Goal: Check status: Check status

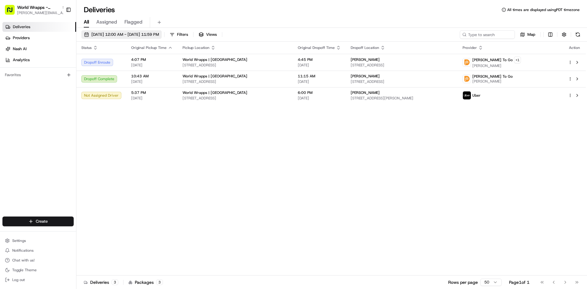
click at [102, 35] on span "08/15/2025 12:00 AM - 08/15/2025 11:59 PM" at bounding box center [125, 35] width 68 height 6
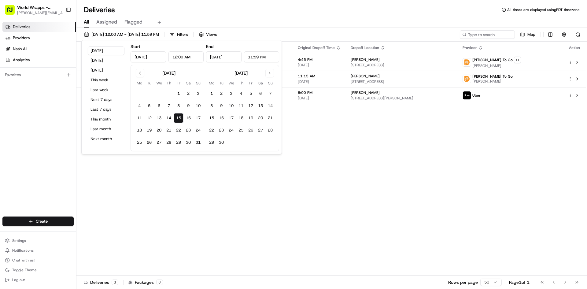
click at [182, 119] on button "15" at bounding box center [179, 118] width 10 height 10
click at [384, 171] on div "Status Original Pickup Time Pickup Location Original Dropoff Time Dropoff Locat…" at bounding box center [330, 159] width 509 height 234
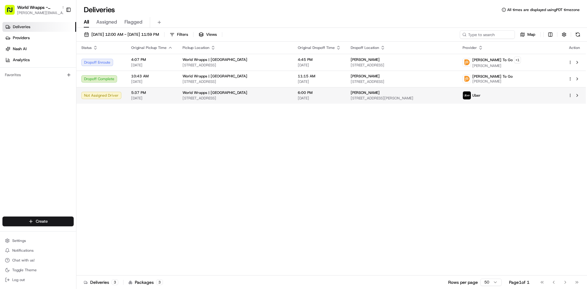
click at [288, 94] on div "World Wrapps | [GEOGRAPHIC_DATA]" at bounding box center [235, 92] width 105 height 5
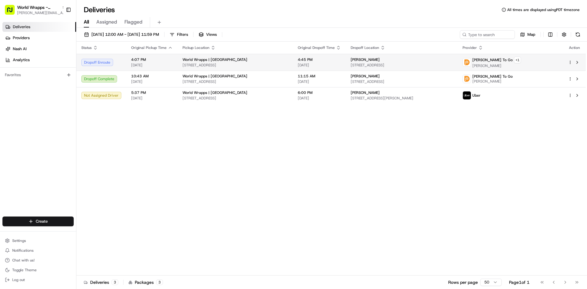
click at [175, 64] on td "4:07 PM 08/08/2025" at bounding box center [151, 62] width 51 height 17
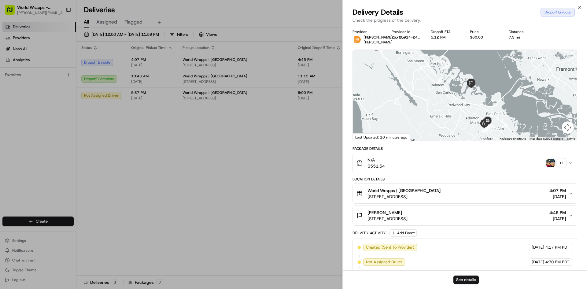
click at [440, 170] on button "N/A $551.54 + 1" at bounding box center [465, 163] width 224 height 20
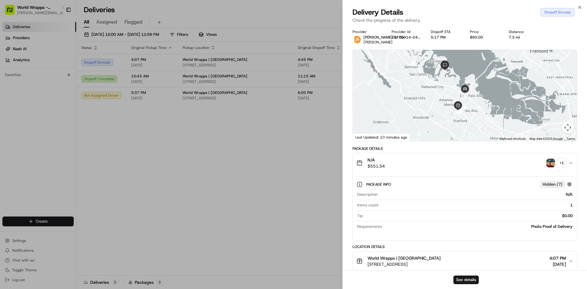
click at [547, 163] on img "button" at bounding box center [550, 163] width 9 height 9
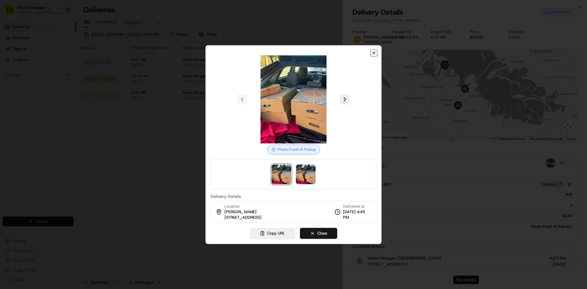
click at [374, 54] on icon "button" at bounding box center [374, 52] width 5 height 5
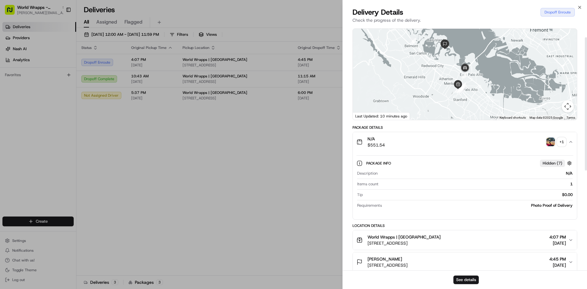
scroll to position [61, 0]
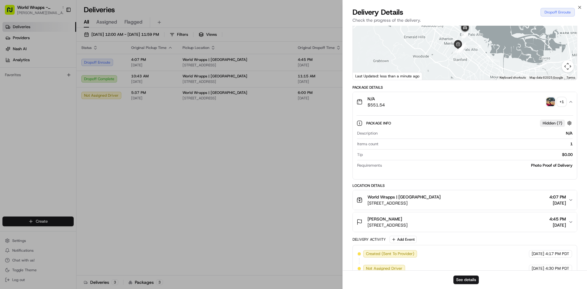
click at [495, 220] on div "Morgan Blume 1400 Seaport Blvd, Redwood City, CA 94063, USA 4:45 PM 08/08/2025" at bounding box center [463, 222] width 212 height 12
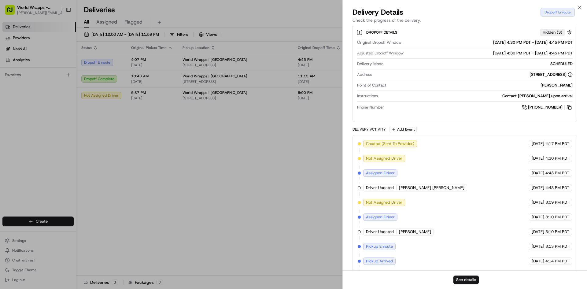
scroll to position [305, 0]
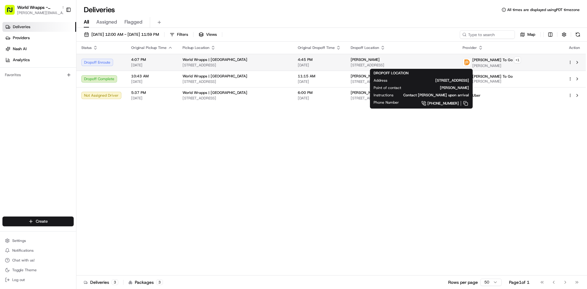
click at [406, 62] on div "Morgan Blume 1400 Seaport Blvd, Redwood City, CA 94063, USA" at bounding box center [402, 62] width 102 height 10
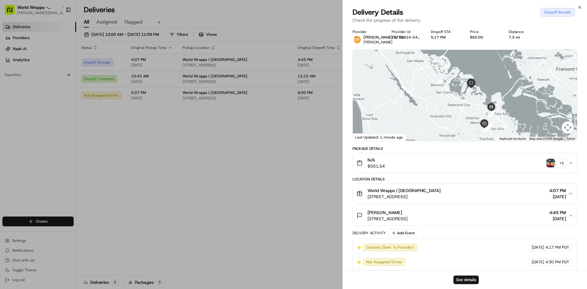
click at [445, 103] on div at bounding box center [465, 95] width 224 height 91
click at [480, 115] on div at bounding box center [465, 95] width 224 height 91
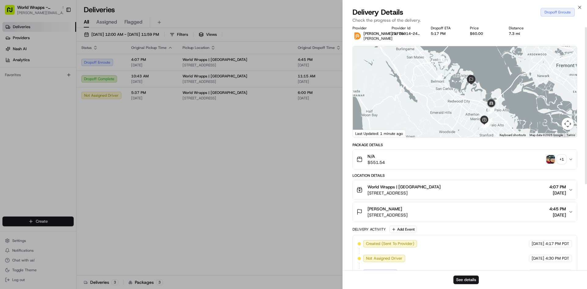
scroll to position [0, 0]
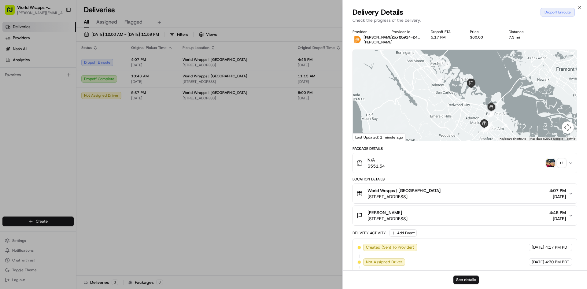
click at [434, 162] on div "N/A $551.54 + 1" at bounding box center [463, 163] width 212 height 12
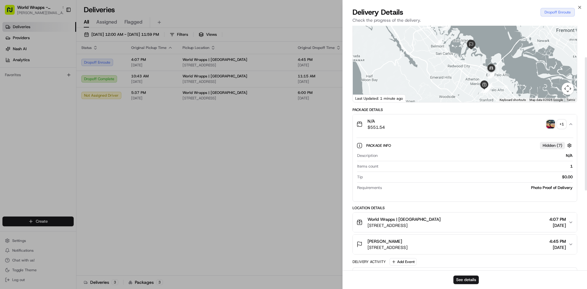
scroll to position [61, 0]
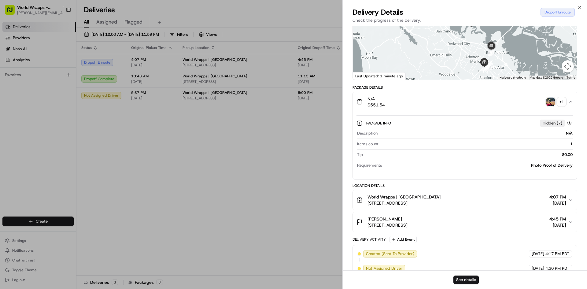
click at [408, 220] on div "[PERSON_NAME]" at bounding box center [388, 219] width 40 height 6
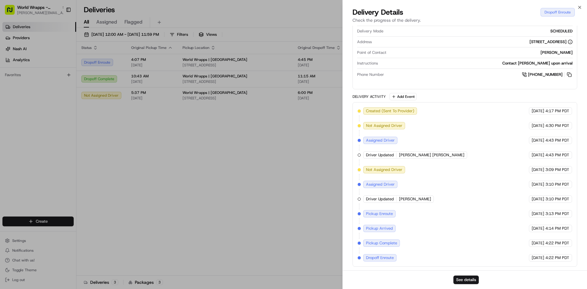
scroll to position [305, 0]
click at [469, 278] on button "See details" at bounding box center [465, 279] width 25 height 9
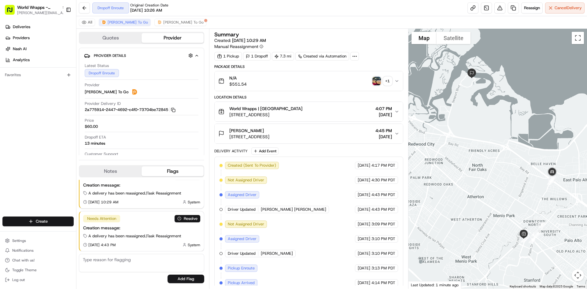
click at [336, 75] on button "N/A $551.54 + 1" at bounding box center [309, 81] width 188 height 20
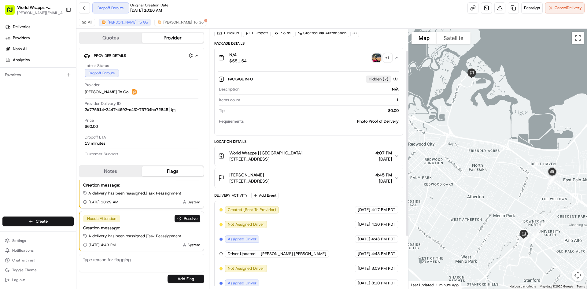
scroll to position [31, 0]
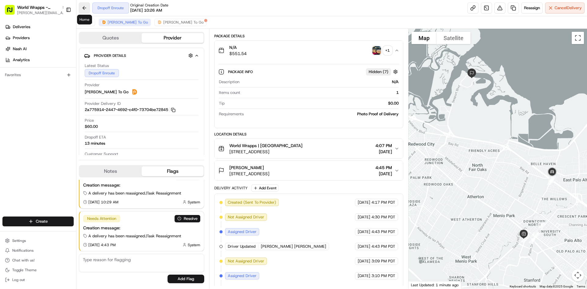
click at [87, 8] on button at bounding box center [84, 7] width 11 height 11
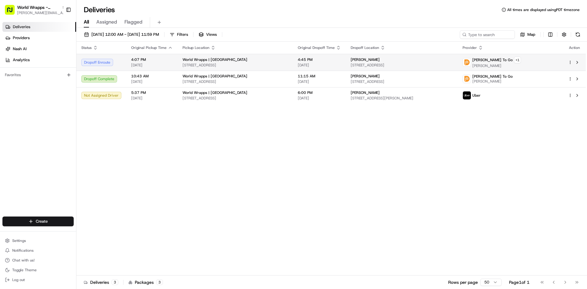
click at [341, 59] on span "4:45 PM" at bounding box center [319, 59] width 43 height 5
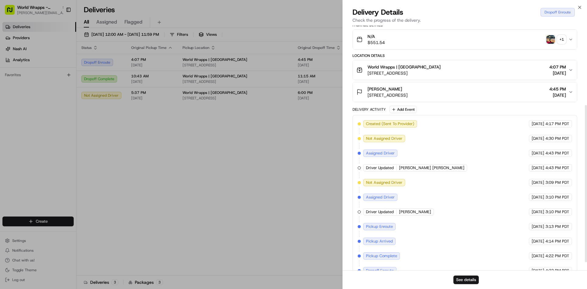
scroll to position [136, 0]
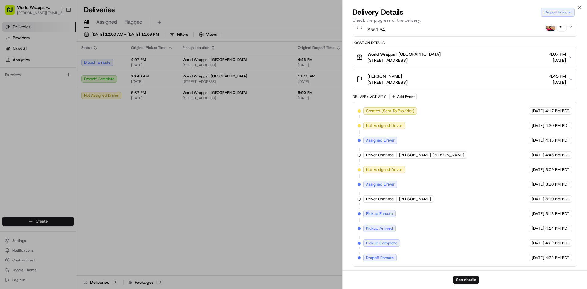
click at [470, 282] on button "See details" at bounding box center [465, 279] width 25 height 9
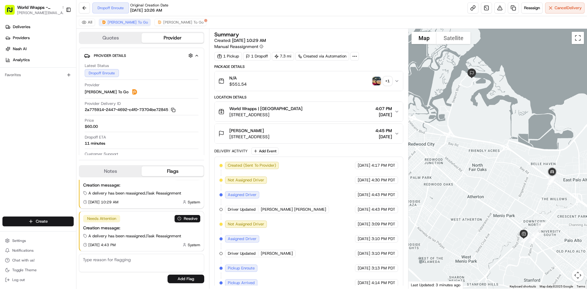
scroll to position [35, 0]
